Goal: Find specific page/section: Find specific page/section

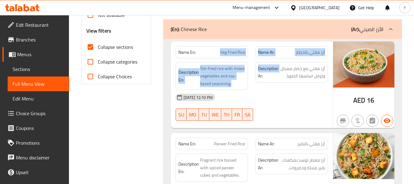
scroll to position [230, 0]
click at [210, 47] on div "Name En: Veg Fried Rice Name Ar: أرز مقلي بالخضار Description En: Stir-fried ri…" at bounding box center [252, 84] width 162 height 87
click at [210, 47] on div "Name En: Veg Fried Rice" at bounding box center [212, 52] width 73 height 12
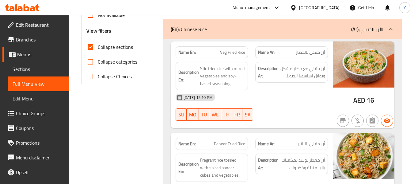
click at [210, 47] on div "Name En: Veg Fried Rice" at bounding box center [212, 52] width 73 height 12
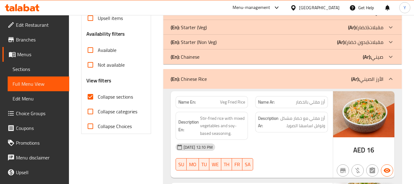
scroll to position [164, 0]
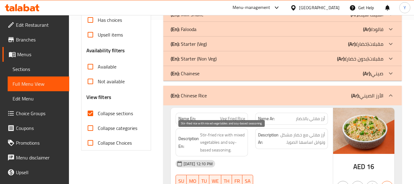
click at [222, 142] on span "Stir-fried rice with mixed vegetables and soy-based seasoning." at bounding box center [222, 142] width 45 height 23
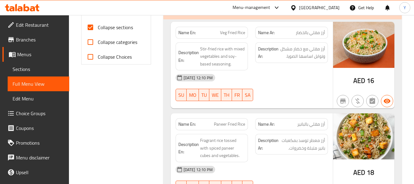
scroll to position [262, 0]
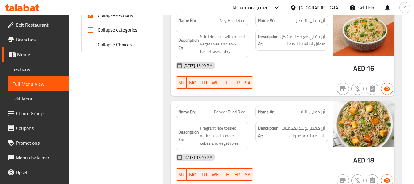
click at [292, 83] on div "[DATE] 12:10 PM SU MO TU WE TH FR SA" at bounding box center [252, 75] width 160 height 34
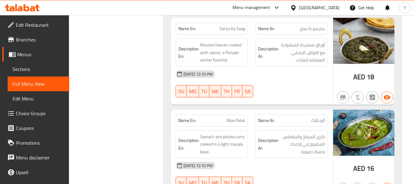
scroll to position [1377, 0]
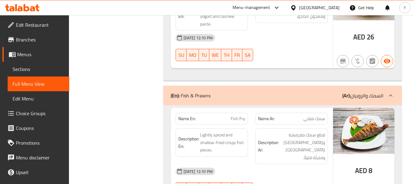
scroll to position [5000, 0]
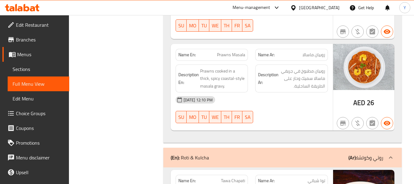
scroll to position [5356, 0]
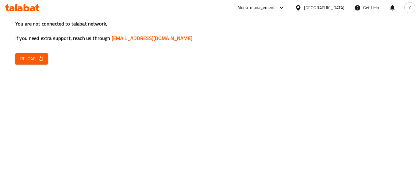
click at [318, 7] on div "[GEOGRAPHIC_DATA]" at bounding box center [324, 7] width 40 height 7
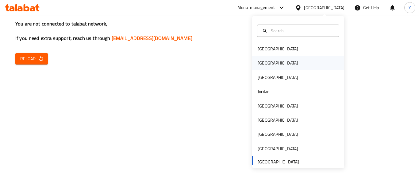
click at [259, 63] on div "Egypt" at bounding box center [277, 62] width 40 height 7
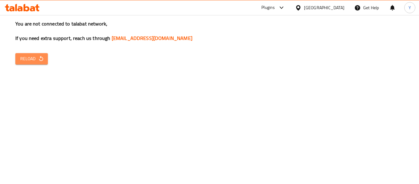
click at [40, 60] on icon "button" at bounding box center [41, 58] width 4 height 5
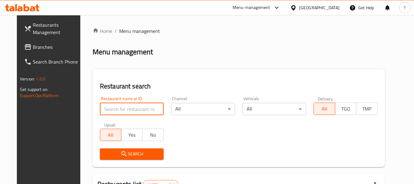
click at [135, 112] on input "search" at bounding box center [132, 109] width 64 height 12
paste input "كباب سعيد البرنس"
type input "كباب سعيد البرنس"
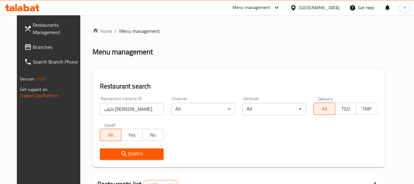
click at [130, 149] on button "Search" at bounding box center [132, 153] width 64 height 11
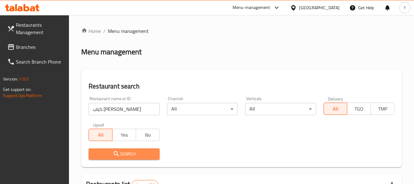
click at [130, 149] on button "Search" at bounding box center [124, 153] width 71 height 11
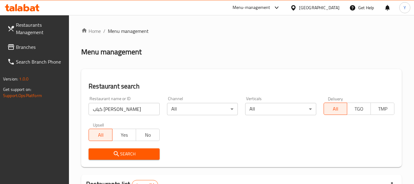
scroll to position [85, 0]
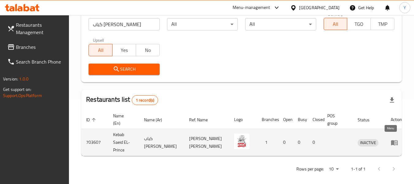
click at [391, 140] on icon "enhanced table" at bounding box center [394, 142] width 7 height 5
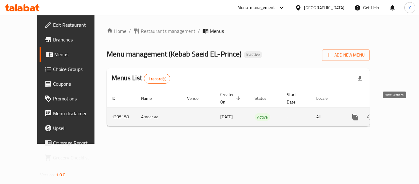
click at [395, 113] on icon "enhanced table" at bounding box center [398, 116] width 7 height 7
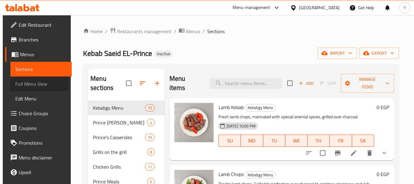
click at [28, 82] on span "Full Menu View" at bounding box center [41, 83] width 52 height 7
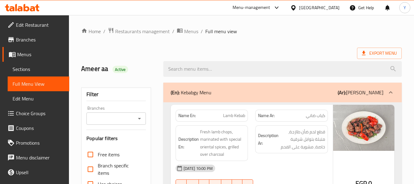
scroll to position [161, 0]
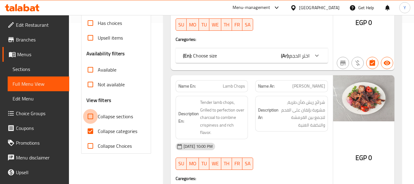
click at [88, 114] on input "Collapse sections" at bounding box center [90, 116] width 15 height 15
checkbox input "true"
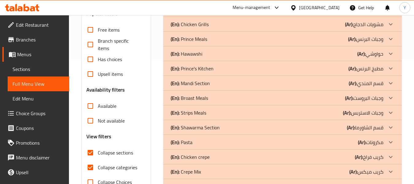
scroll to position [161, 0]
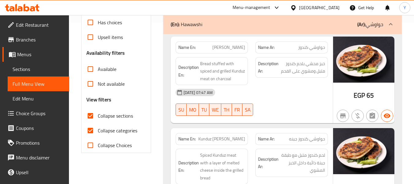
click at [187, 48] on strong "Name En:" at bounding box center [186, 47] width 17 height 6
copy strong "Name En:"
